Goal: Register for event/course

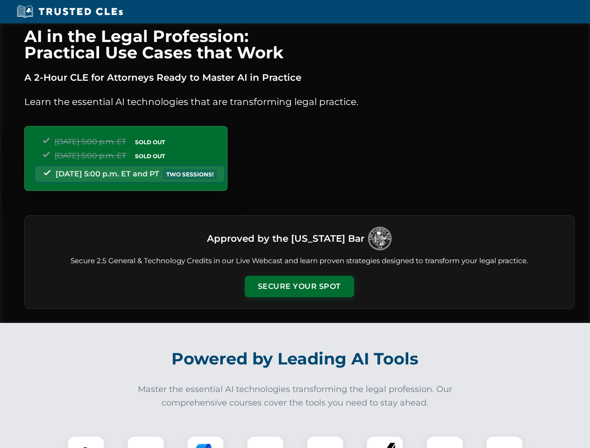
click at [299, 287] on button "Secure Your Spot" at bounding box center [299, 286] width 109 height 21
click at [86, 442] on img at bounding box center [85, 454] width 27 height 27
click at [146, 442] on div at bounding box center [145, 454] width 37 height 37
click at [205, 442] on div at bounding box center [205, 454] width 37 height 37
